Goal: Task Accomplishment & Management: Manage account settings

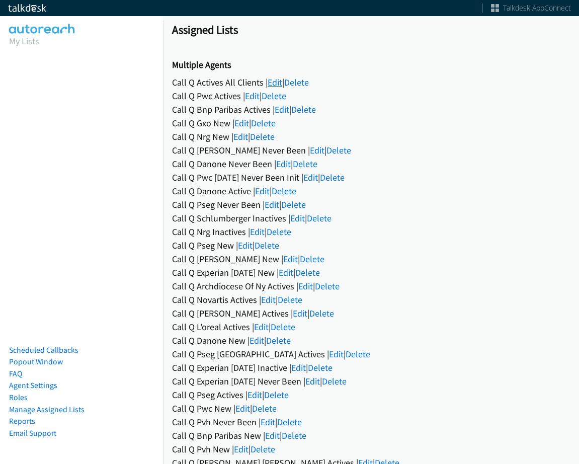
click at [278, 83] on link "Edit" at bounding box center [275, 83] width 15 height 12
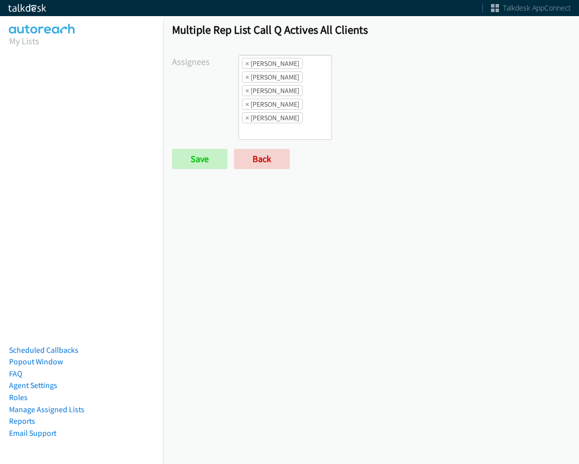
click at [243, 67] on li "× Alana Ruiz" at bounding box center [272, 63] width 61 height 11
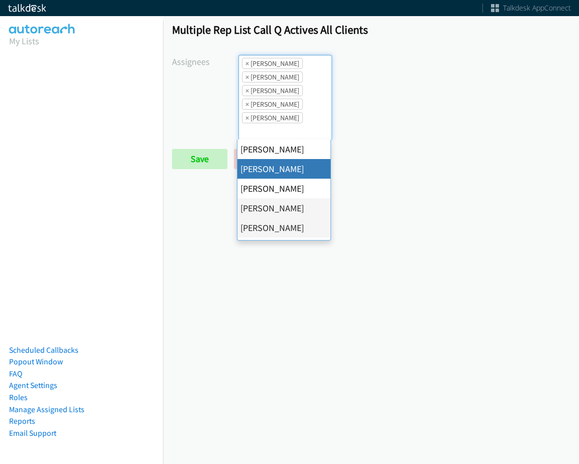
click at [244, 65] on li "× Alana Ruiz" at bounding box center [272, 63] width 61 height 11
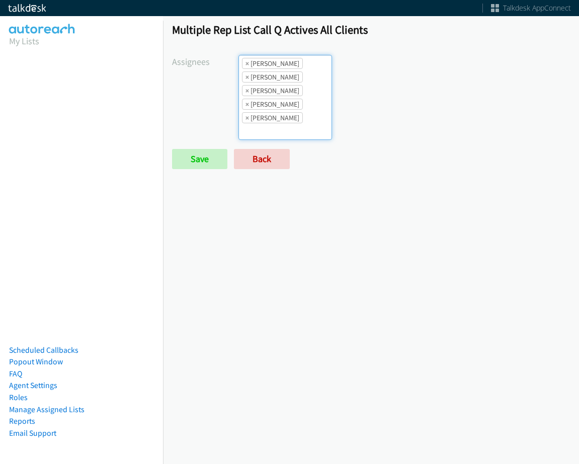
click at [244, 64] on li "× Alana Ruiz" at bounding box center [272, 63] width 61 height 11
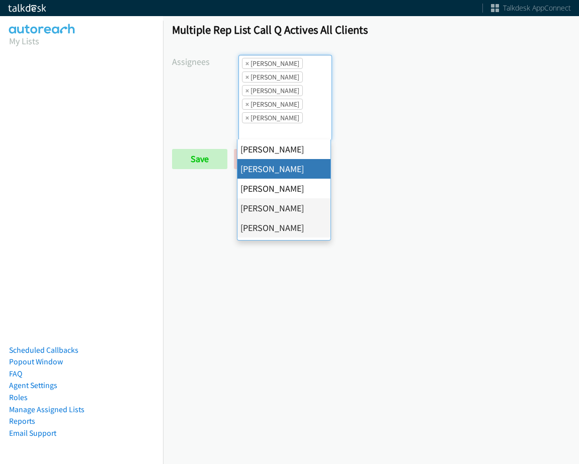
click at [244, 64] on li "× Alana Ruiz" at bounding box center [272, 63] width 61 height 11
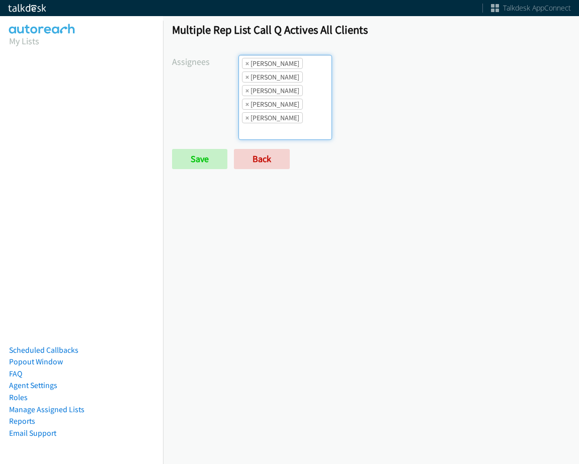
click at [244, 64] on li "× Alana Ruiz" at bounding box center [272, 63] width 61 height 11
click at [246, 64] on span "×" at bounding box center [248, 63] width 4 height 10
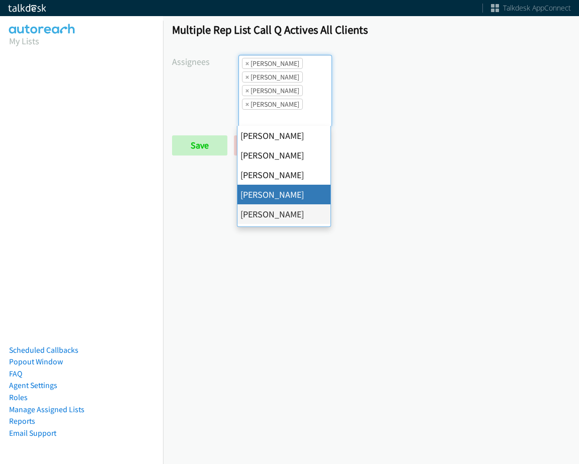
scroll to position [12, 0]
click at [247, 64] on span "×" at bounding box center [248, 63] width 4 height 10
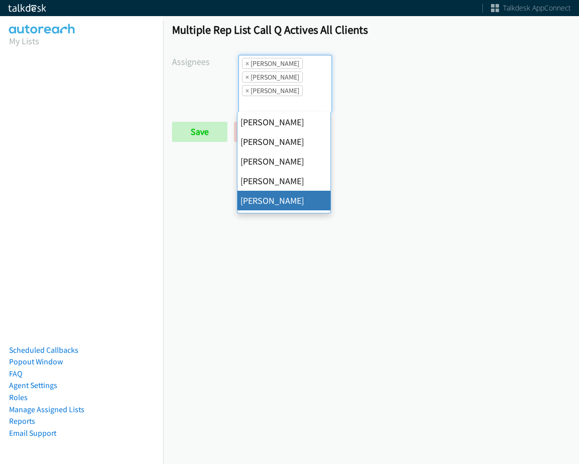
click at [247, 64] on span "×" at bounding box center [248, 63] width 4 height 10
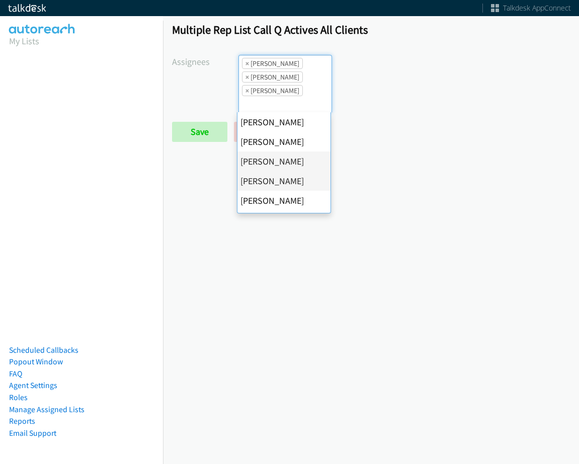
select select "74240000-76d9-4cf3-9953-4c2484ee5015"
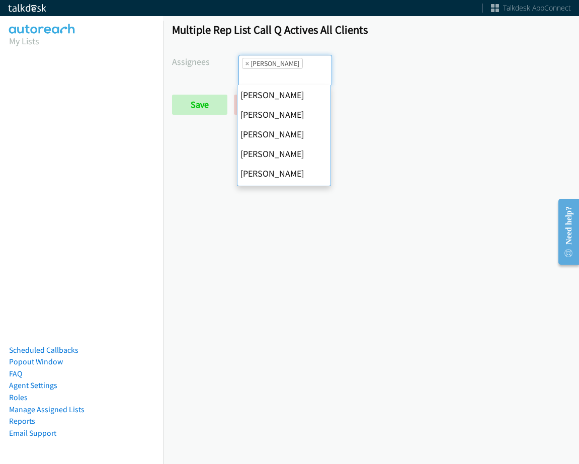
click at [247, 64] on span "×" at bounding box center [248, 63] width 4 height 10
select select
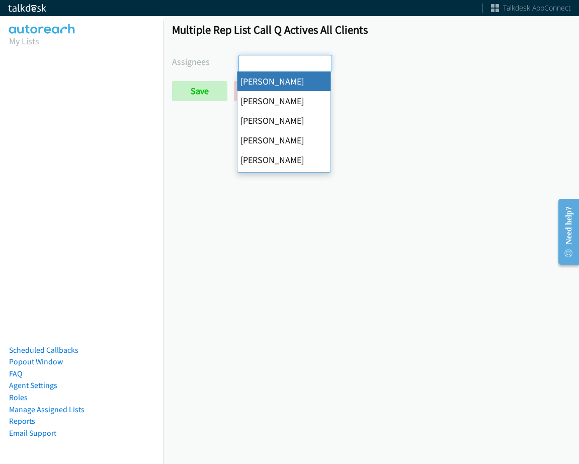
click at [247, 64] on input "search" at bounding box center [256, 63] width 35 height 16
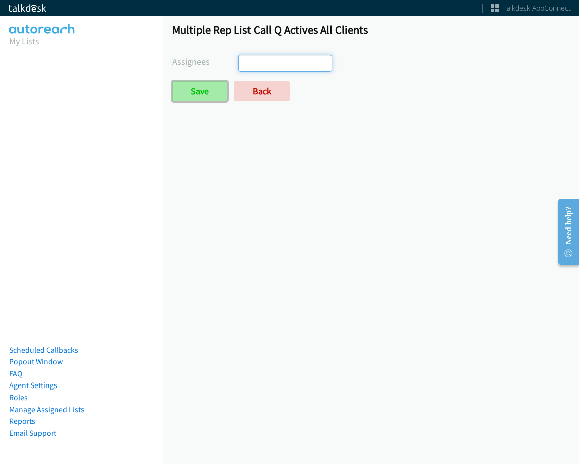
click at [211, 93] on input "Save" at bounding box center [199, 91] width 55 height 20
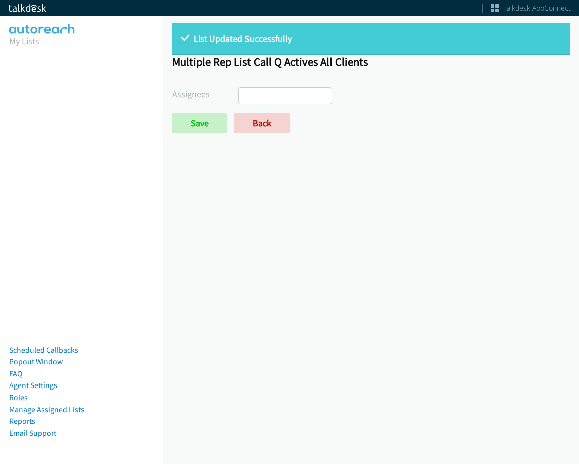
select select
click at [243, 118] on link "Back" at bounding box center [262, 123] width 56 height 20
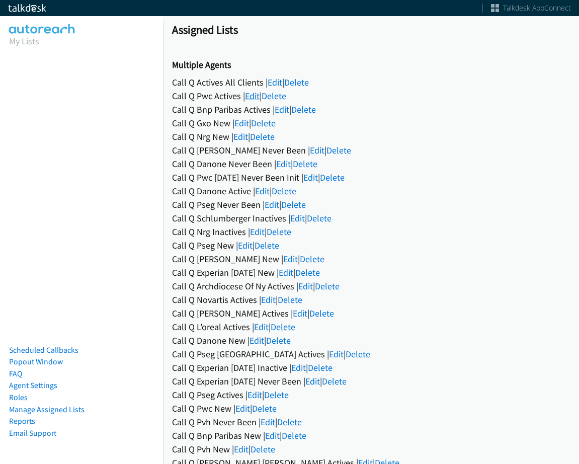
click at [257, 93] on link "Edit" at bounding box center [252, 96] width 15 height 12
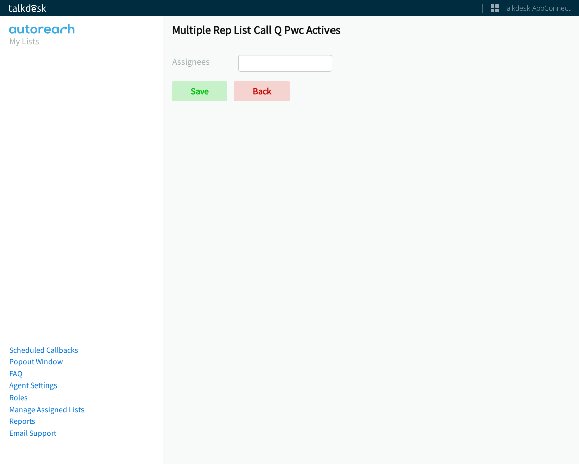
select select
click at [257, 83] on link "Back" at bounding box center [262, 91] width 56 height 20
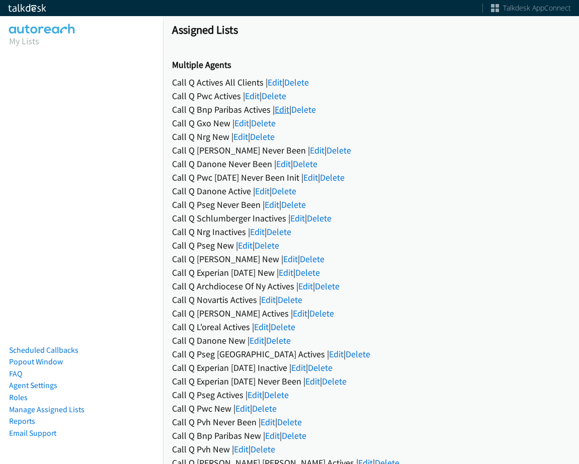
click at [284, 107] on link "Edit" at bounding box center [282, 110] width 15 height 12
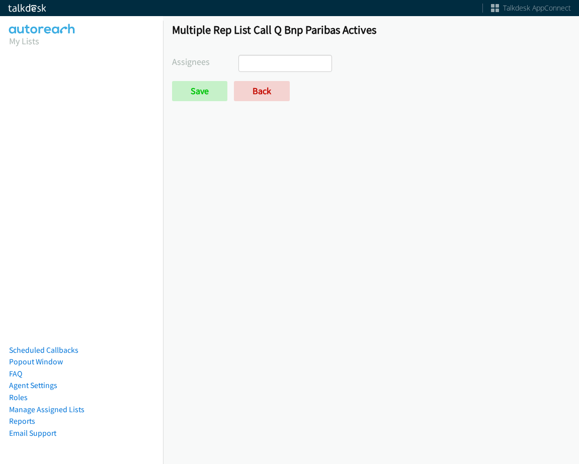
select select
click at [270, 94] on link "Back" at bounding box center [262, 91] width 56 height 20
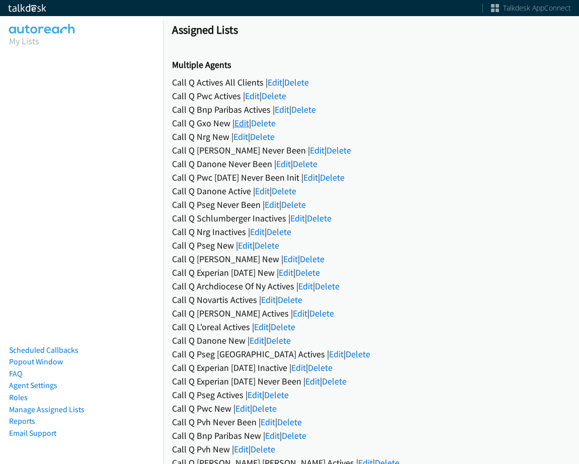
click at [243, 122] on link "Edit" at bounding box center [242, 123] width 15 height 12
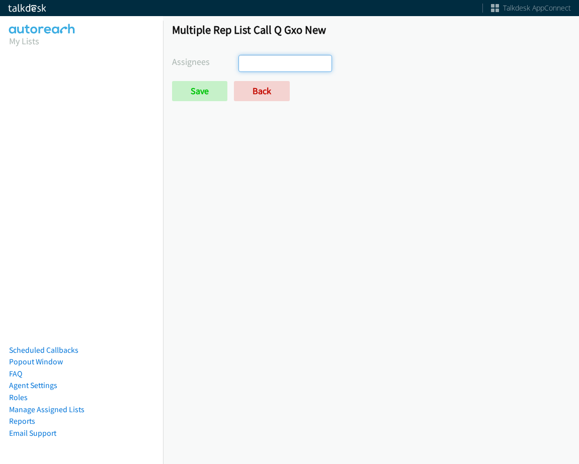
click at [289, 59] on ul at bounding box center [285, 63] width 93 height 16
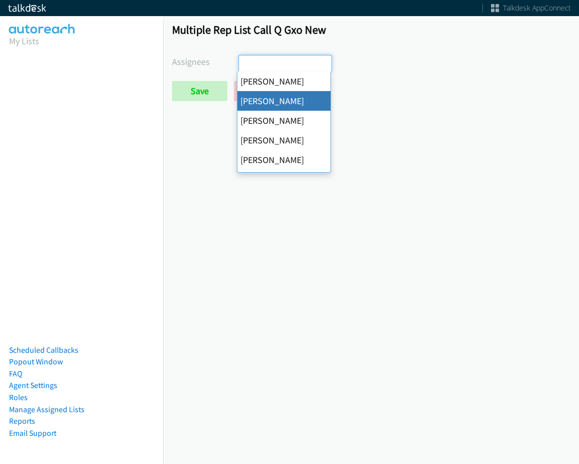
select select "05d74157-9386-4beb-b15d-36aa9c6f71bc"
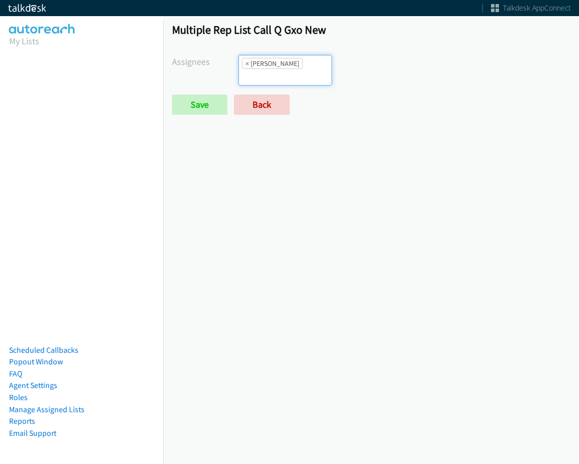
click at [293, 74] on form "Assignees Abigail Odhiambo Alana Ruiz Cathy Shahan Charles Ross Daquaya Johnson…" at bounding box center [371, 85] width 398 height 60
click at [274, 69] on input "search" at bounding box center [256, 77] width 35 height 16
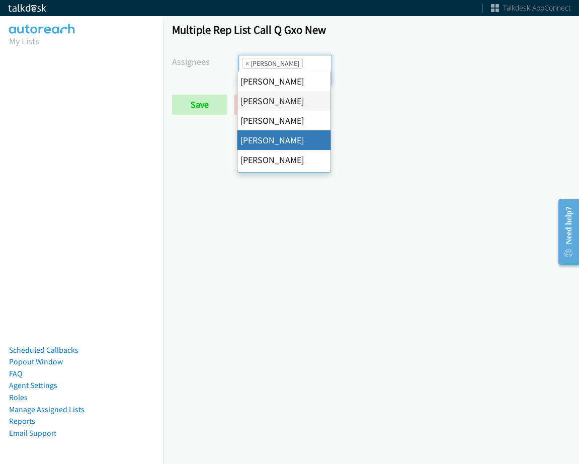
drag, startPoint x: 288, startPoint y: 137, endPoint x: 304, endPoint y: 80, distance: 59.3
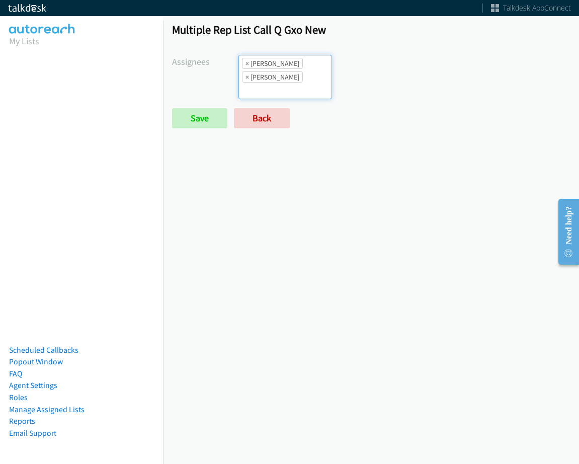
click at [308, 65] on ul "× Alana Ruiz × Charles Ross" at bounding box center [285, 76] width 93 height 43
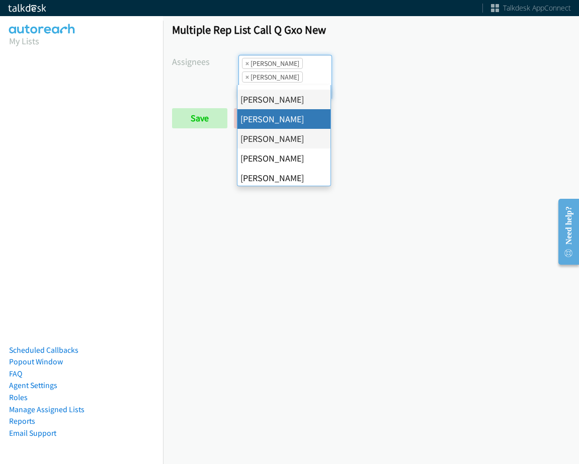
scroll to position [0, 0]
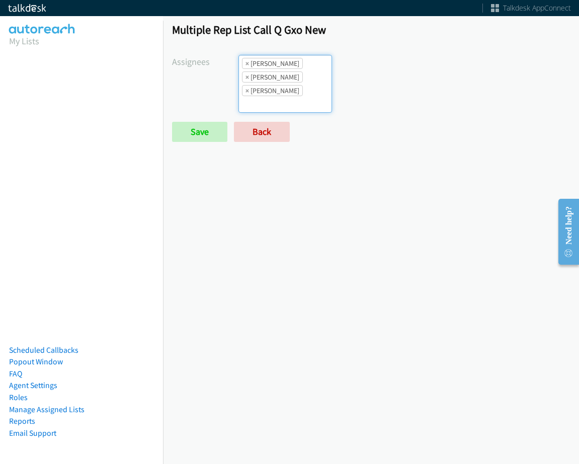
click at [302, 81] on ul "× Alana Ruiz × Cathy Shahan × Charles Ross" at bounding box center [285, 83] width 93 height 57
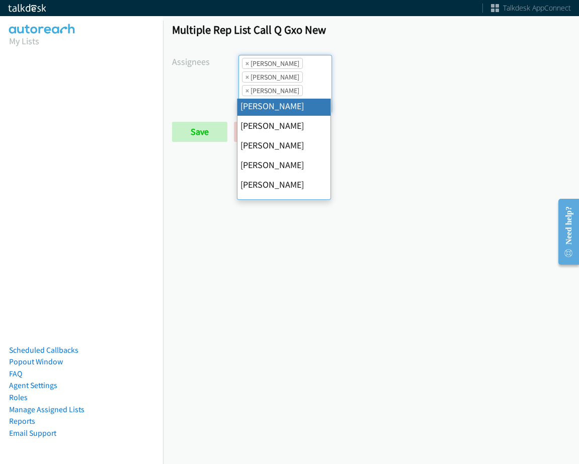
scroll to position [50, 0]
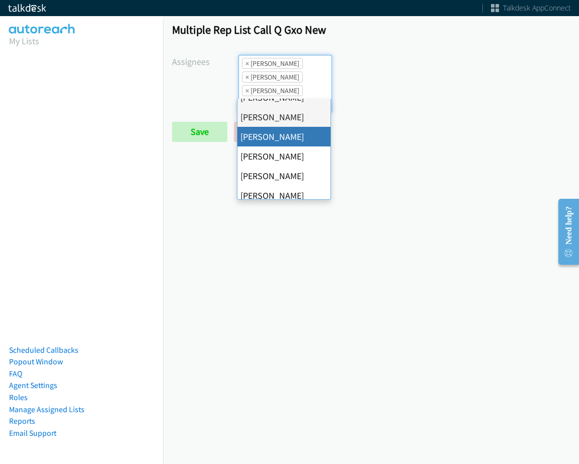
drag, startPoint x: 295, startPoint y: 136, endPoint x: 313, endPoint y: 90, distance: 49.5
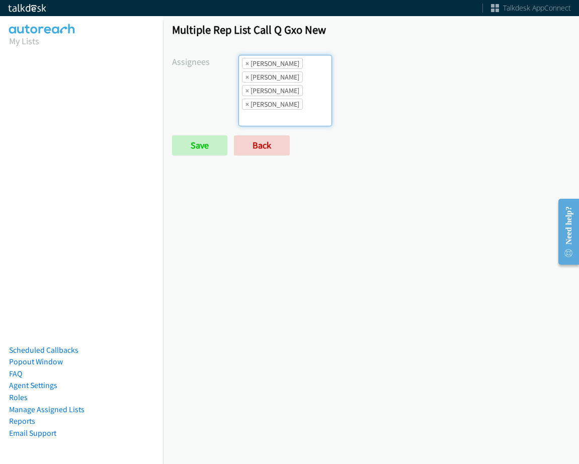
click at [313, 90] on ul "× Alana Ruiz × Cathy Shahan × Charles Ross × Daquaya Johnson" at bounding box center [285, 90] width 93 height 70
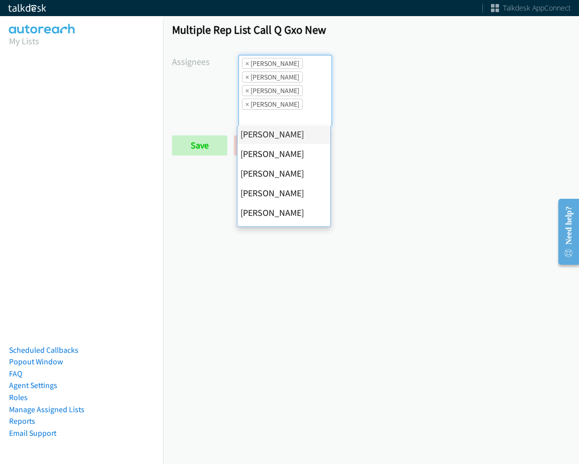
scroll to position [101, 0]
drag, startPoint x: 293, startPoint y: 193, endPoint x: 296, endPoint y: 110, distance: 82.6
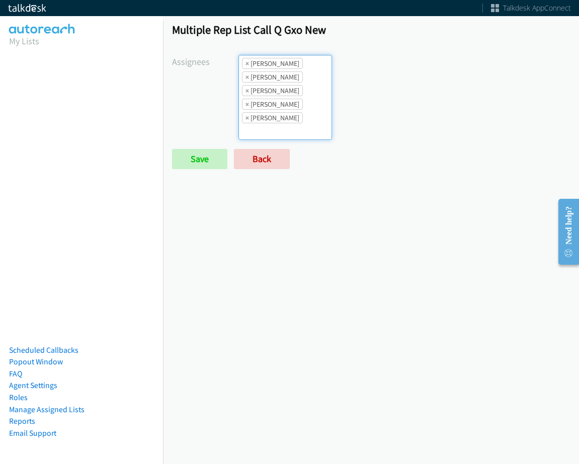
click at [296, 103] on li "× Daquaya Johnson" at bounding box center [272, 104] width 61 height 11
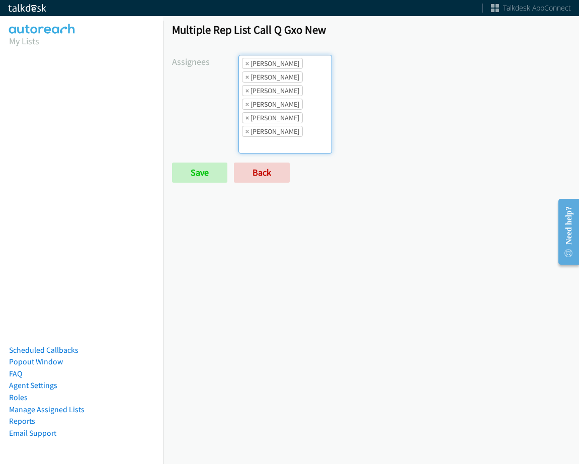
click at [297, 119] on li "× Jasmin Martinez" at bounding box center [272, 117] width 61 height 11
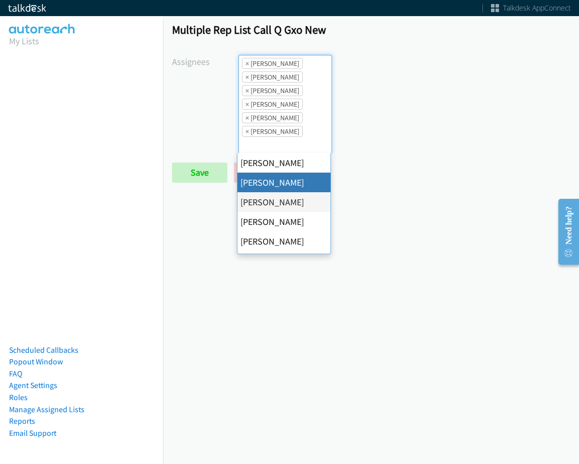
scroll to position [151, 0]
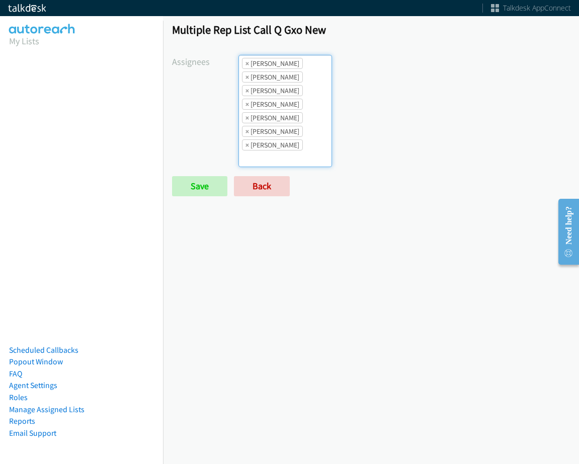
click at [306, 129] on ul "× Alana Ruiz × Cathy Shahan × Charles Ross × Daquaya Johnson × Jasmin Martinez …" at bounding box center [285, 110] width 93 height 111
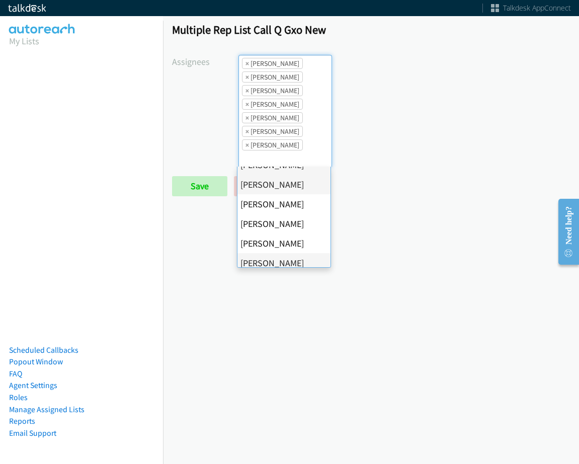
scroll to position [174, 0]
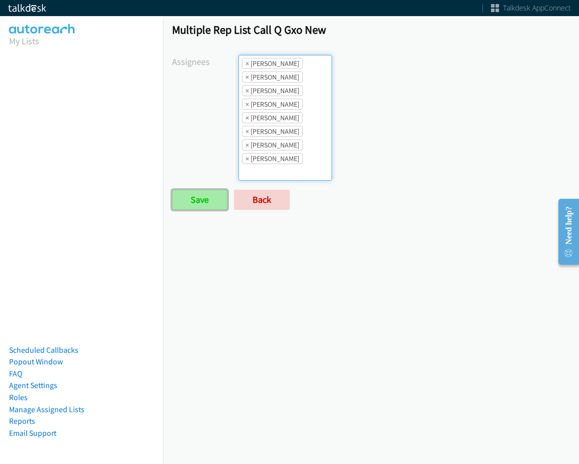
click at [216, 198] on input "Save" at bounding box center [199, 200] width 55 height 20
